Goal: Find specific page/section: Find specific page/section

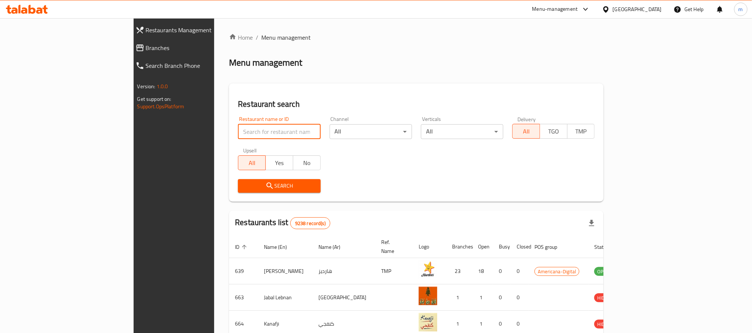
click at [238, 135] on input "search" at bounding box center [279, 131] width 82 height 15
click at [146, 48] on span "Branches" at bounding box center [199, 47] width 107 height 9
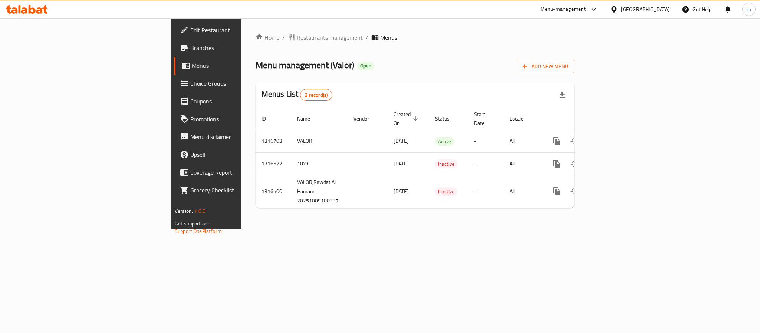
click at [36, 4] on div at bounding box center [27, 9] width 54 height 15
click at [30, 9] on icon at bounding box center [32, 9] width 7 height 9
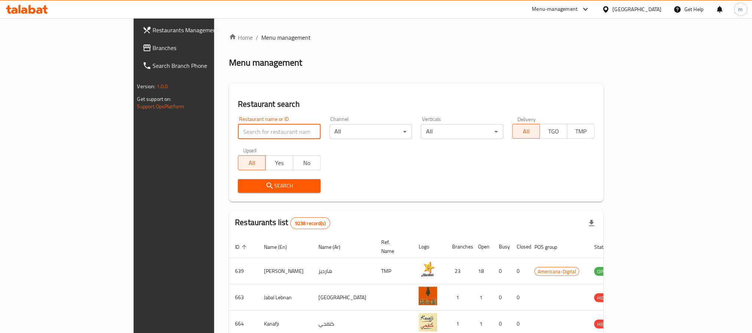
click at [238, 130] on input "search" at bounding box center [279, 131] width 82 height 15
paste input "707699"
type input "707699"
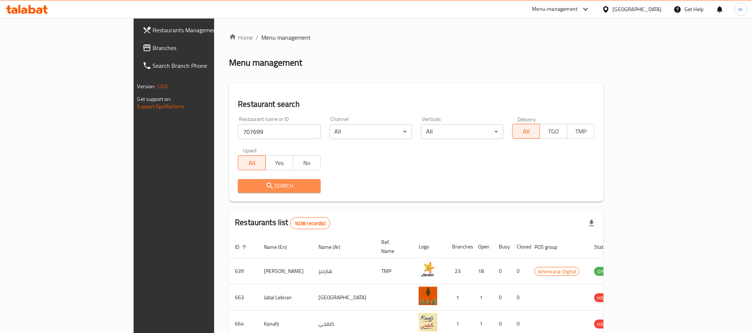
click at [254, 188] on span "Search" at bounding box center [279, 185] width 70 height 9
